Goal: Task Accomplishment & Management: Use online tool/utility

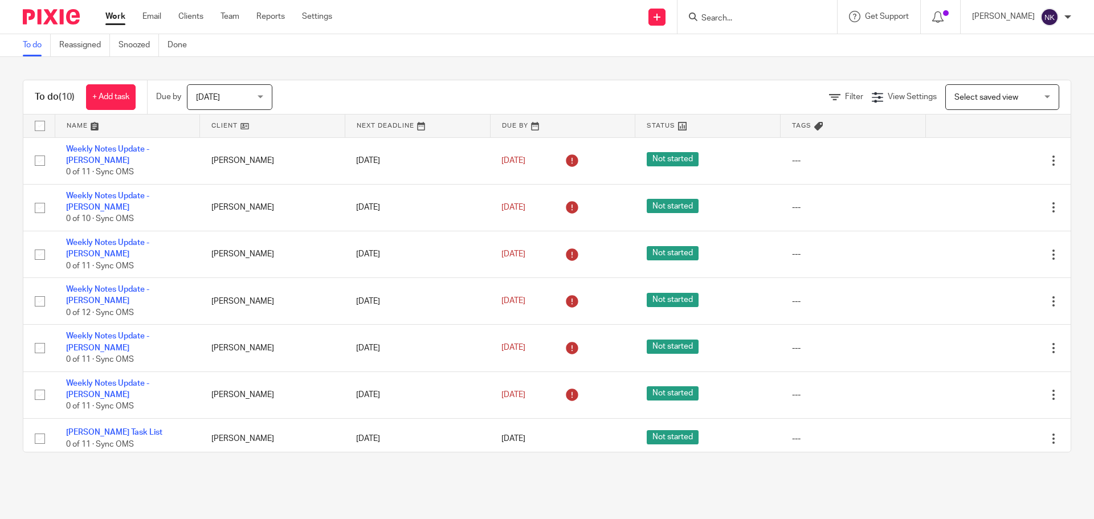
scroll to position [111, 0]
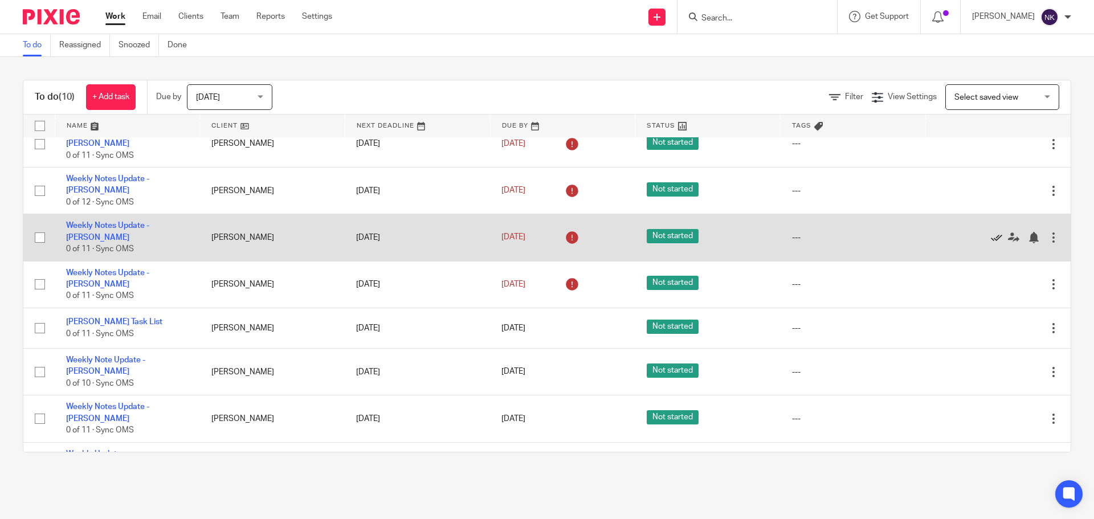
click at [991, 232] on icon at bounding box center [996, 237] width 11 height 11
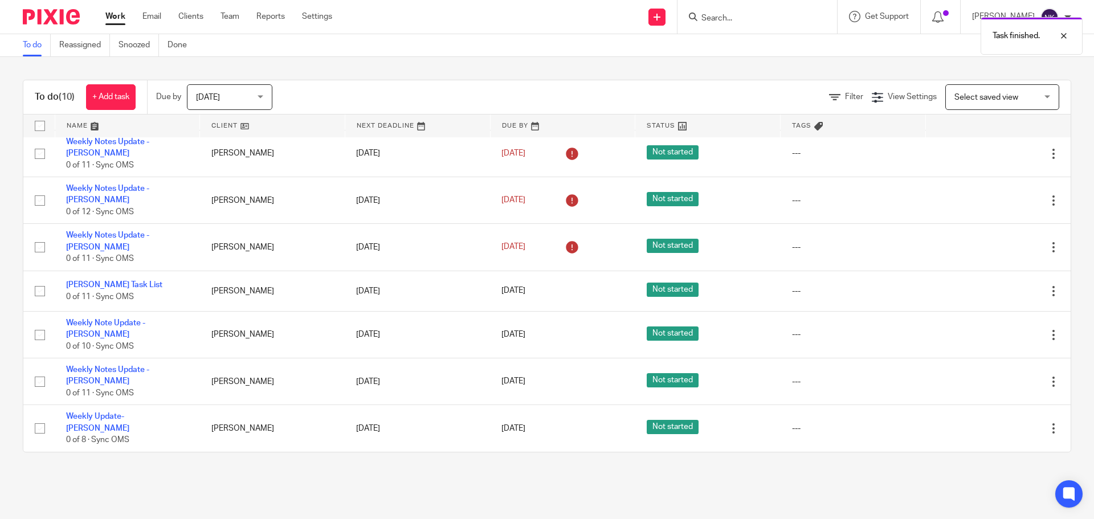
scroll to position [70, 0]
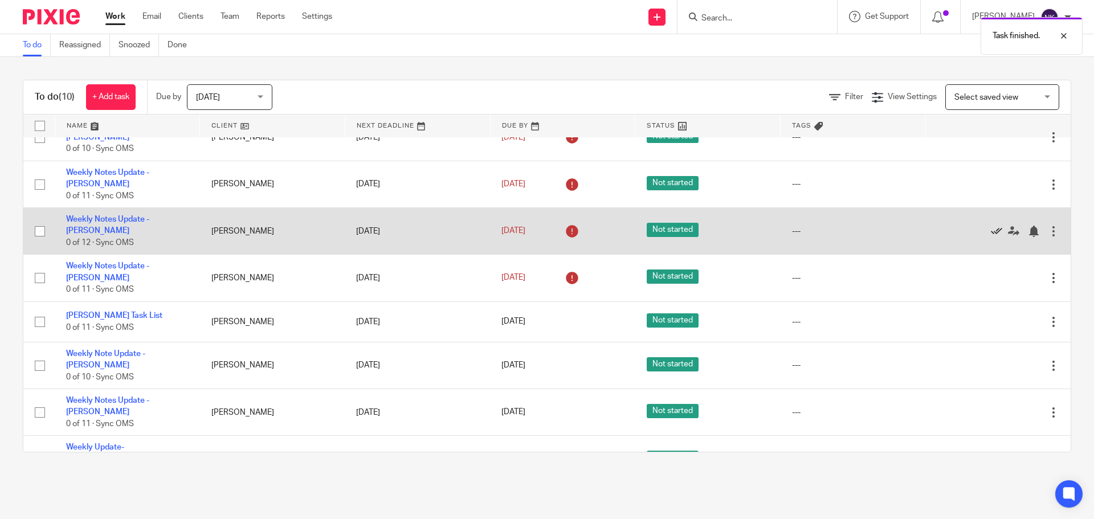
click at [991, 226] on icon at bounding box center [996, 231] width 11 height 11
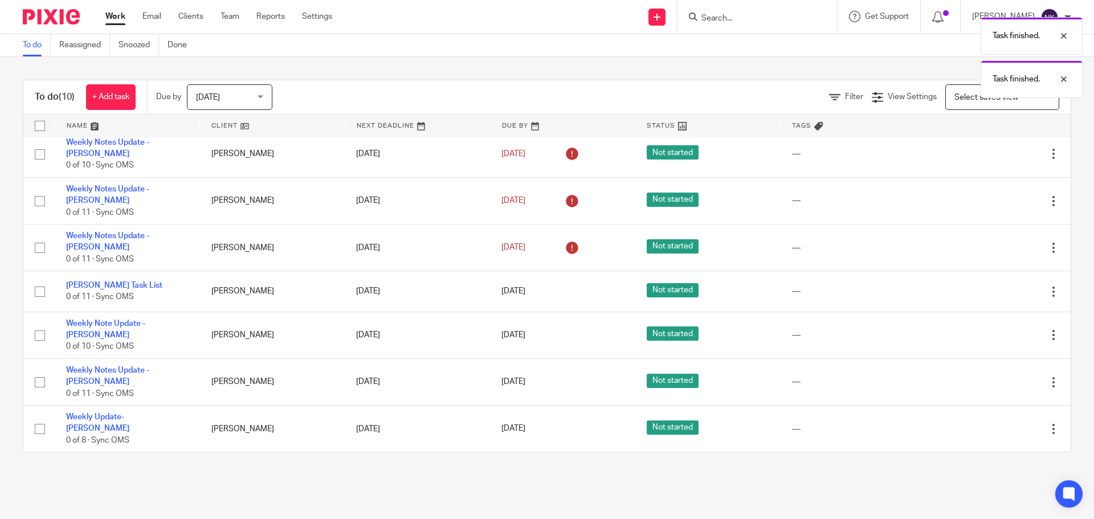
scroll to position [23, 0]
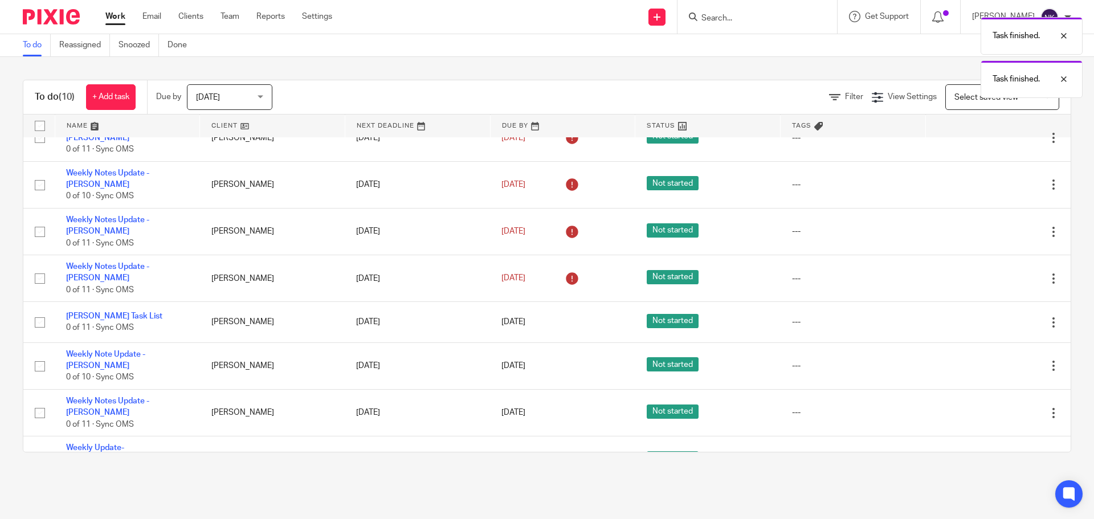
click at [991, 226] on icon at bounding box center [996, 231] width 11 height 11
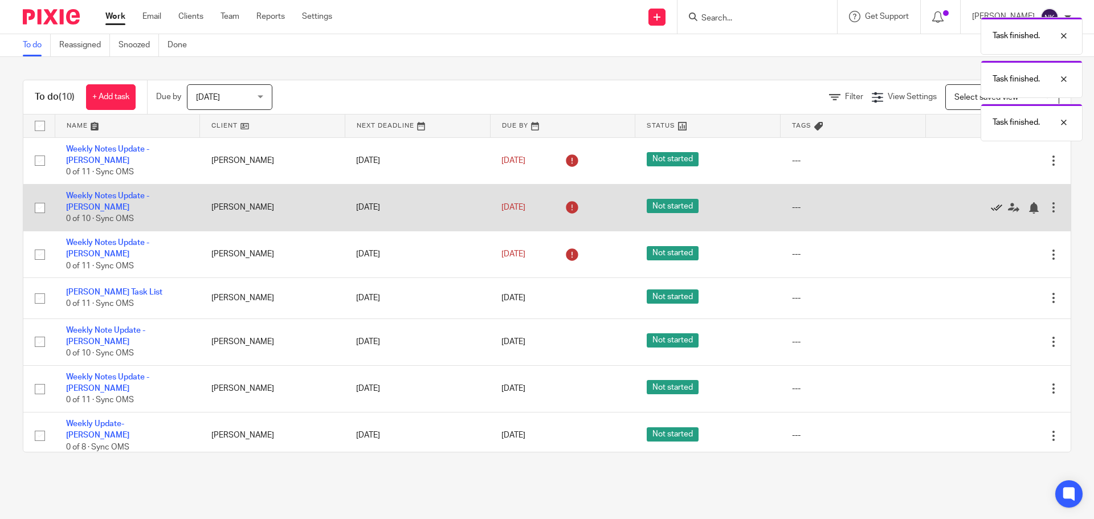
click at [991, 202] on icon at bounding box center [996, 207] width 11 height 11
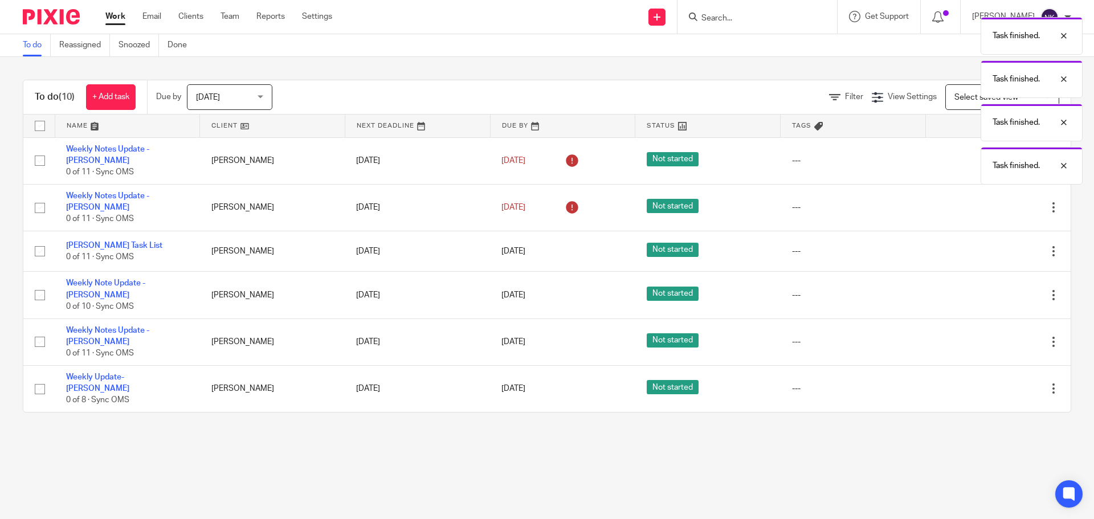
click at [991, 202] on icon at bounding box center [996, 207] width 11 height 11
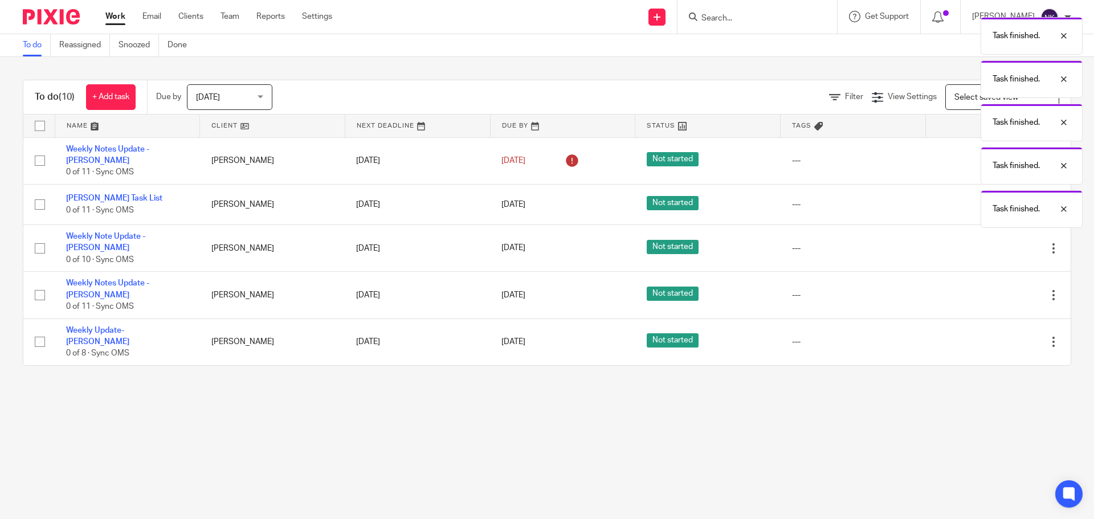
click at [977, 199] on div "Task finished. Task finished. Task finished. Task finished. Task finished." at bounding box center [814, 119] width 535 height 216
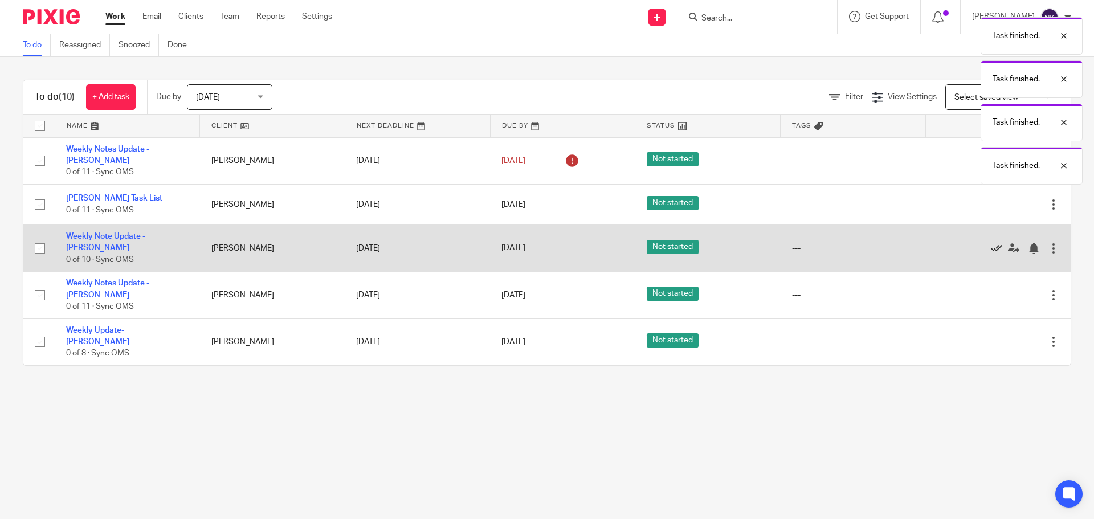
click at [991, 243] on icon at bounding box center [996, 248] width 11 height 11
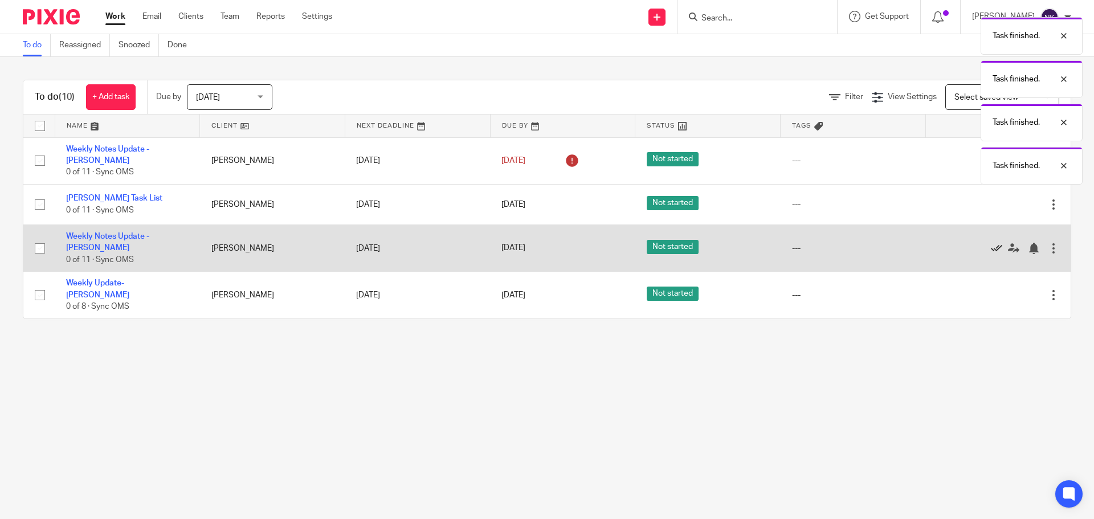
click at [991, 243] on icon at bounding box center [996, 248] width 11 height 11
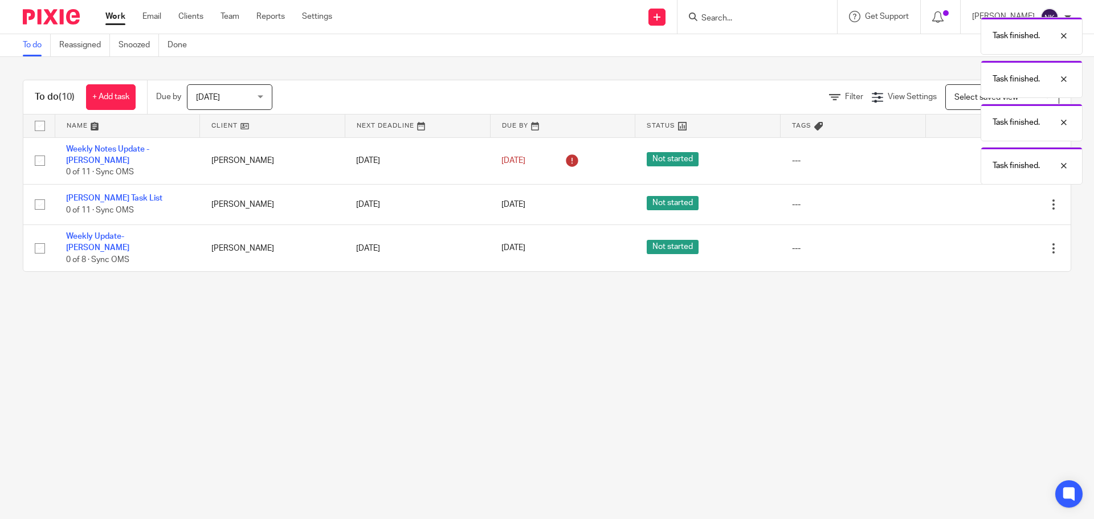
click at [991, 243] on icon at bounding box center [996, 248] width 11 height 11
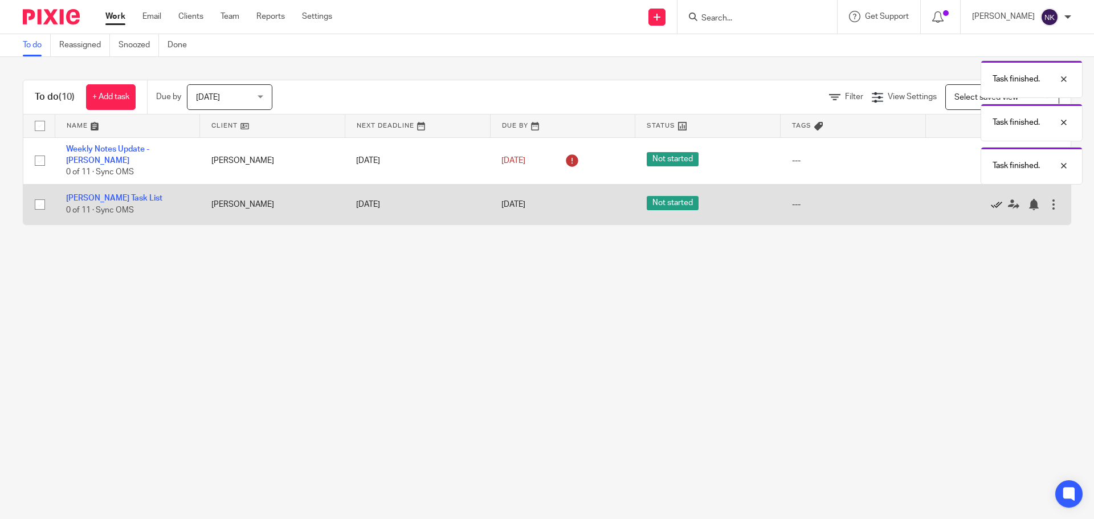
click at [991, 201] on icon at bounding box center [996, 204] width 11 height 11
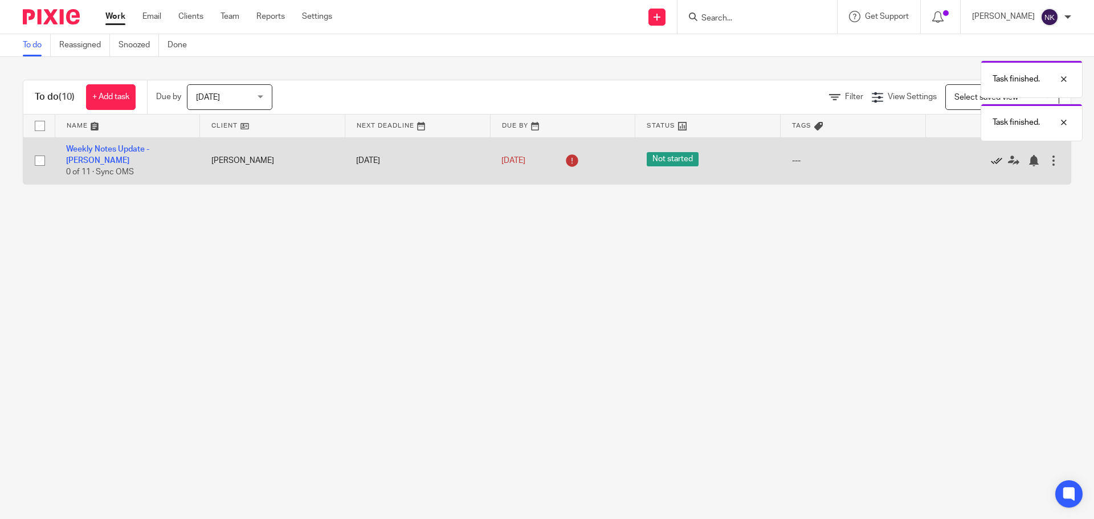
click at [991, 155] on icon at bounding box center [996, 160] width 11 height 11
